Goal: Task Accomplishment & Management: Use online tool/utility

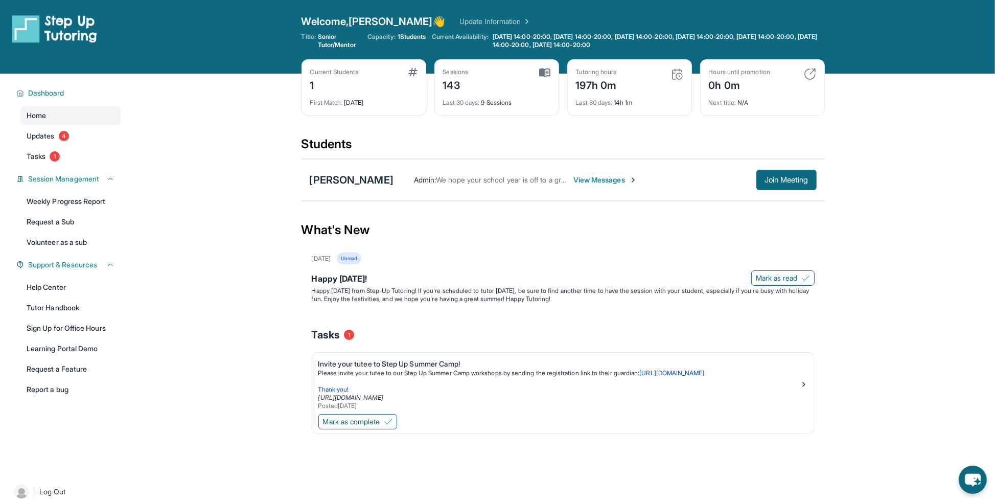
click at [580, 179] on span "View Messages" at bounding box center [605, 180] width 64 height 10
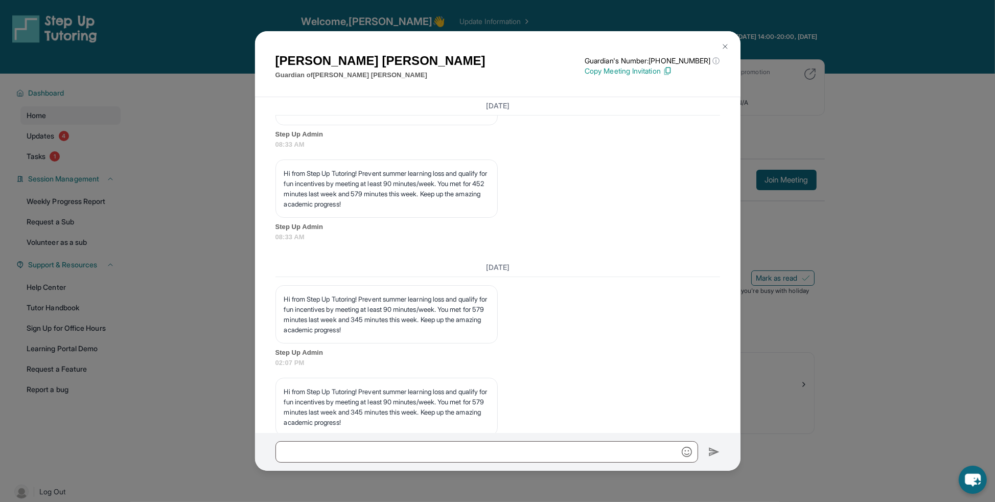
scroll to position [15150, 0]
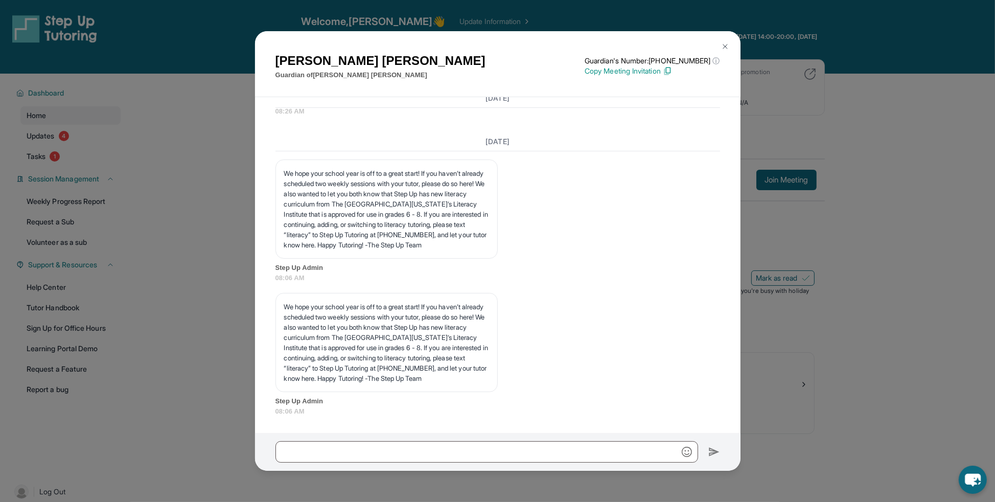
click at [726, 45] on img at bounding box center [725, 46] width 8 height 8
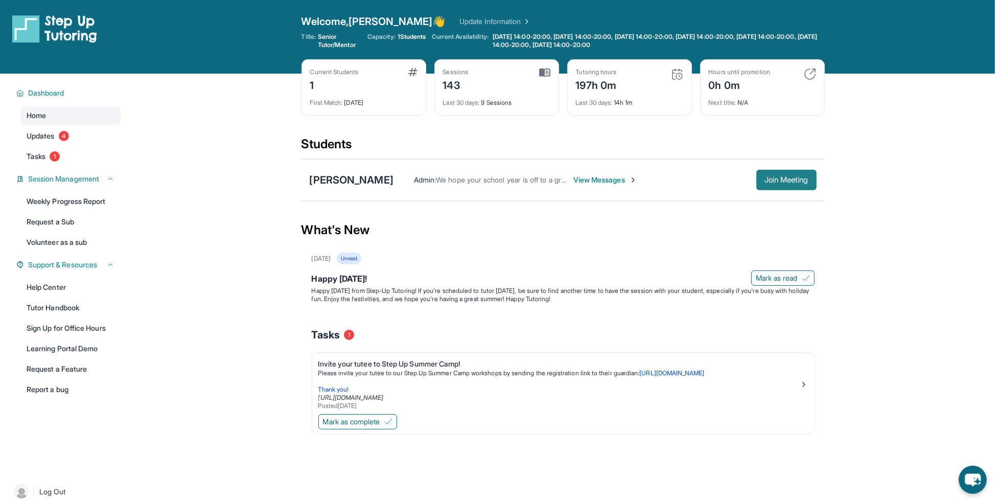
click at [781, 177] on span "Join Meeting" at bounding box center [786, 180] width 44 height 6
click at [780, 180] on span "Join Meeting" at bounding box center [786, 180] width 44 height 6
click at [781, 180] on span "Join Meeting" at bounding box center [786, 180] width 44 height 6
click at [764, 178] on span "Join Meeting" at bounding box center [786, 180] width 44 height 6
click at [777, 181] on span "Join Meeting" at bounding box center [786, 180] width 44 height 6
